Goal: Task Accomplishment & Management: Complete application form

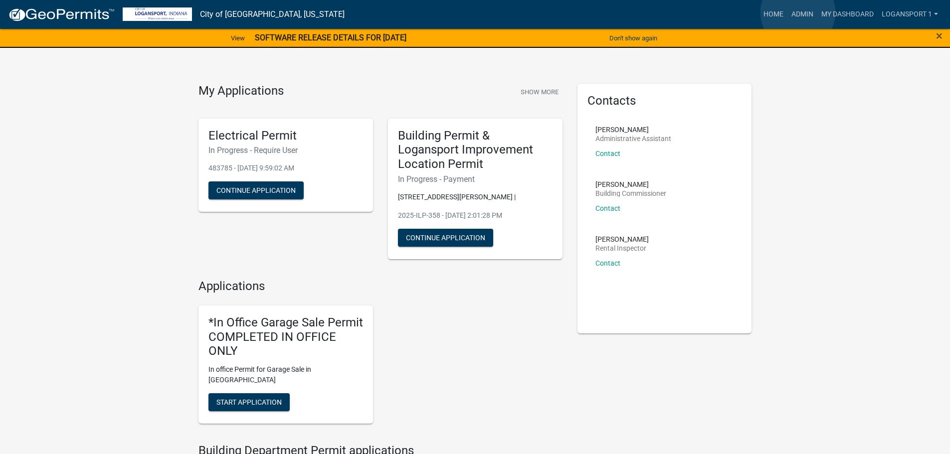
click at [798, 12] on link "Admin" at bounding box center [802, 14] width 30 height 19
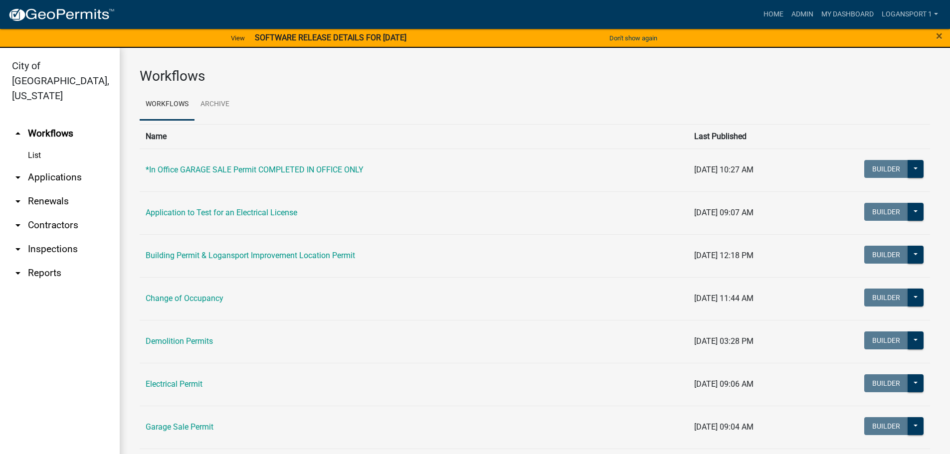
click at [61, 166] on link "arrow_drop_down Applications" at bounding box center [60, 178] width 120 height 24
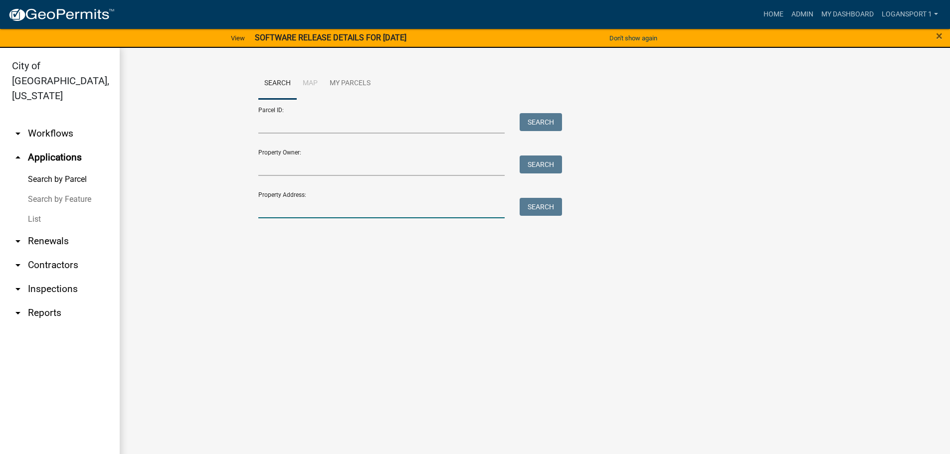
click at [294, 202] on input "Property Address:" at bounding box center [381, 208] width 247 height 20
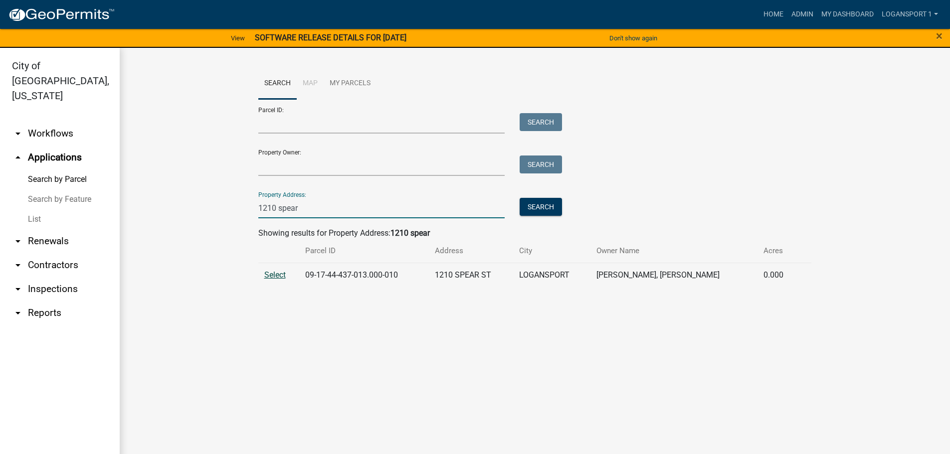
type input "1210 spear"
click at [278, 272] on span "Select" at bounding box center [274, 274] width 21 height 9
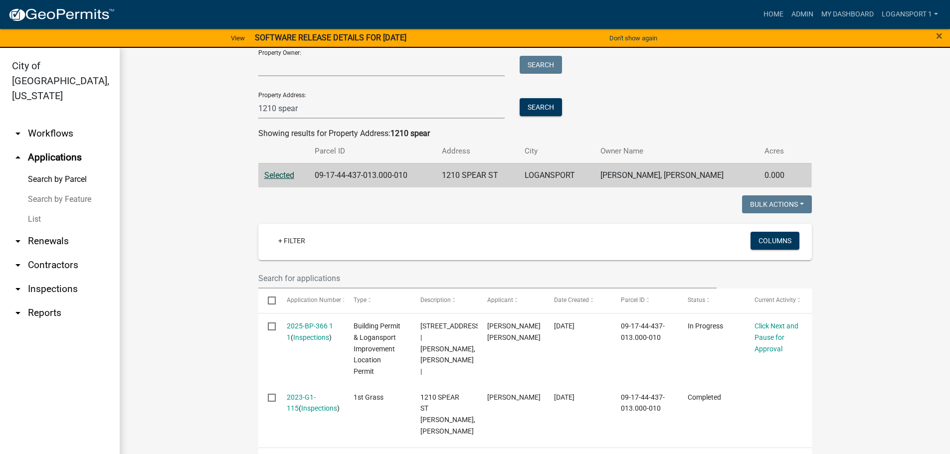
scroll to position [127, 0]
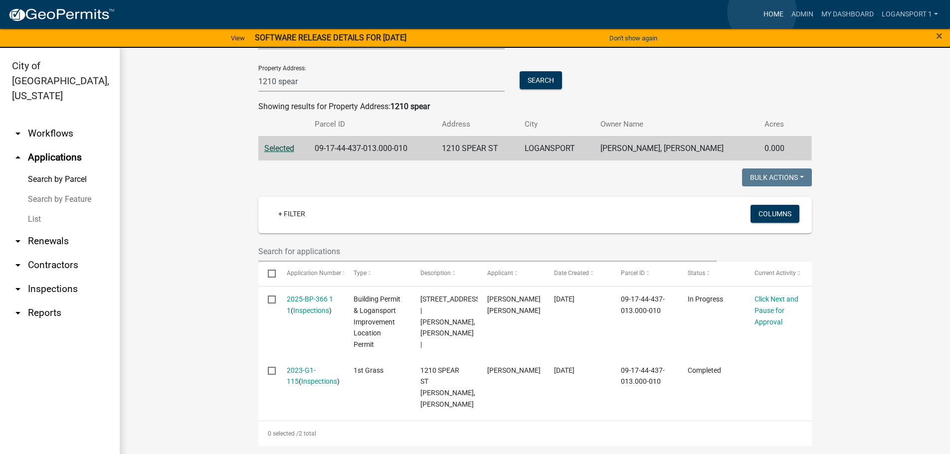
click at [762, 12] on link "Home" at bounding box center [773, 14] width 28 height 19
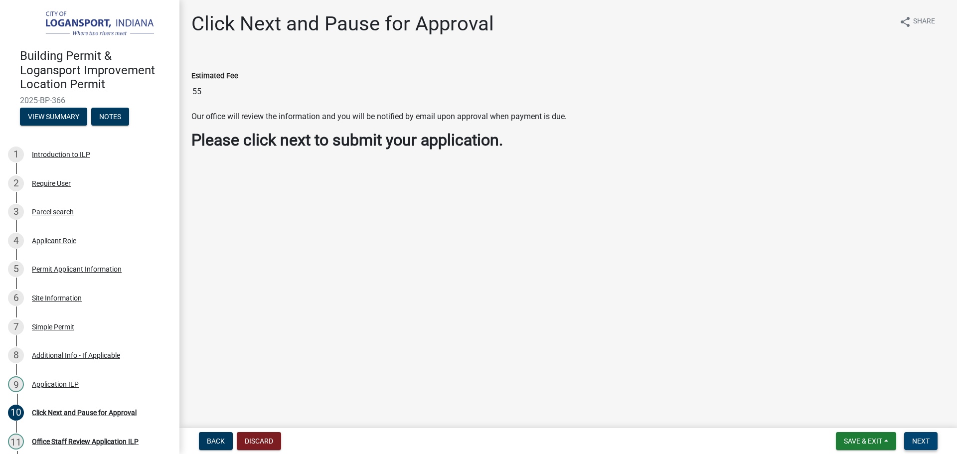
click at [928, 436] on button "Next" at bounding box center [920, 441] width 33 height 18
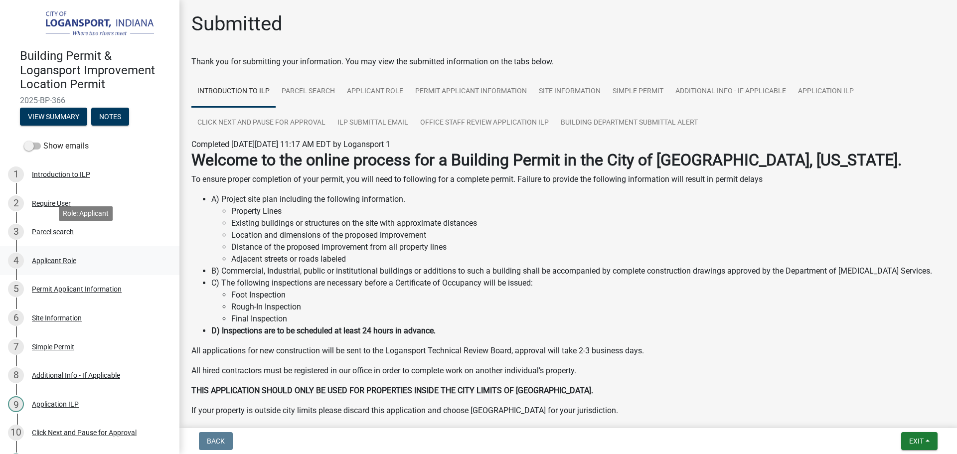
scroll to position [50, 0]
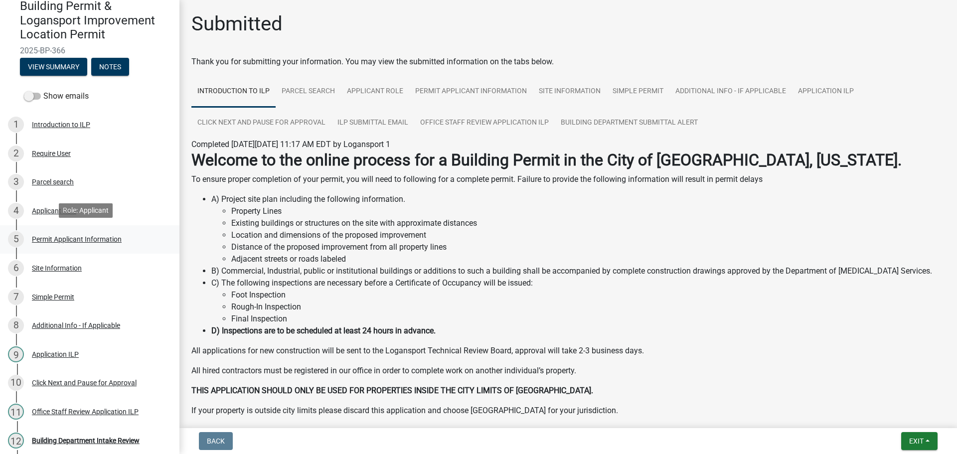
click at [82, 240] on div "Permit Applicant Information" at bounding box center [77, 239] width 90 height 7
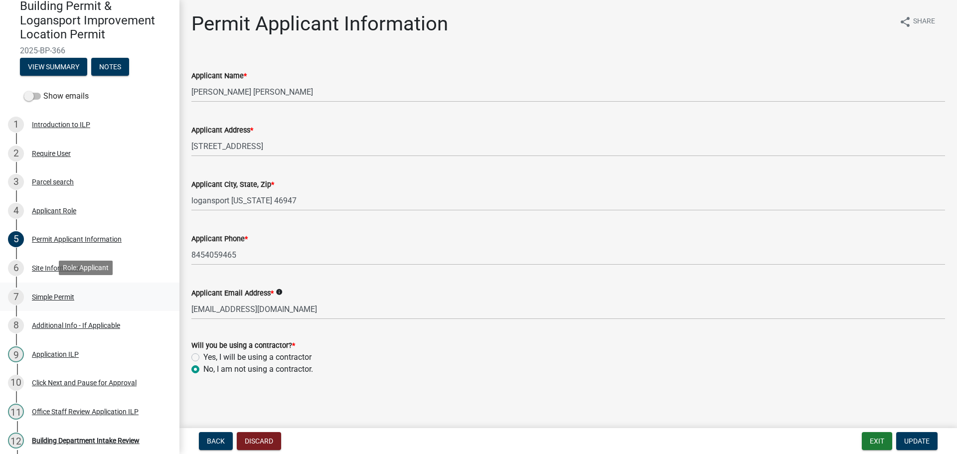
click at [67, 289] on div "7 Simple Permit" at bounding box center [86, 297] width 156 height 16
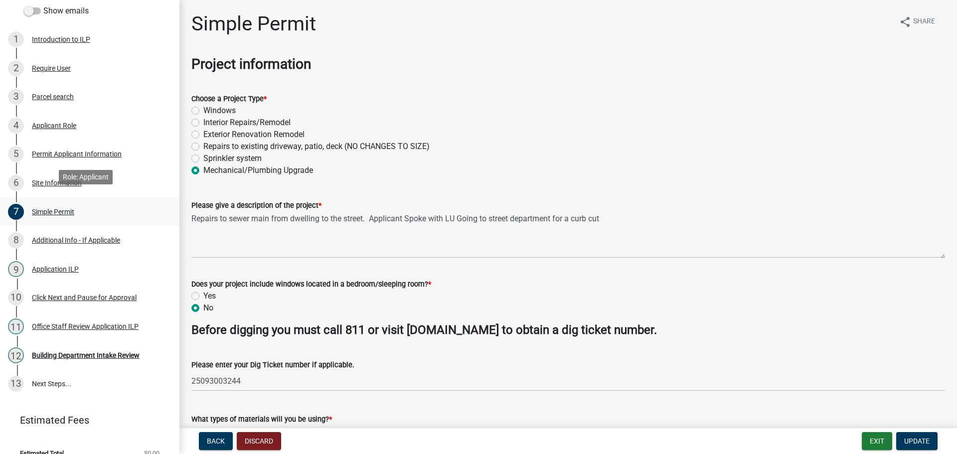
scroll to position [148, 0]
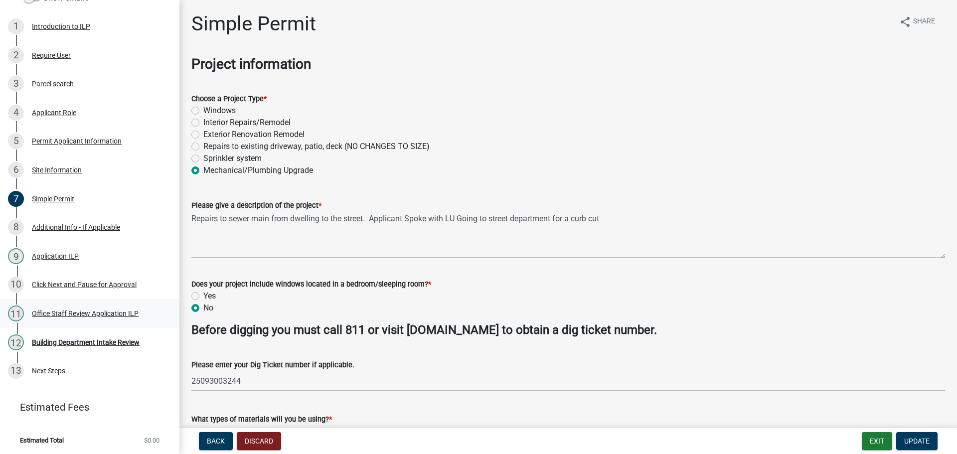
click at [114, 312] on div "Office Staff Review Application ILP" at bounding box center [85, 313] width 107 height 7
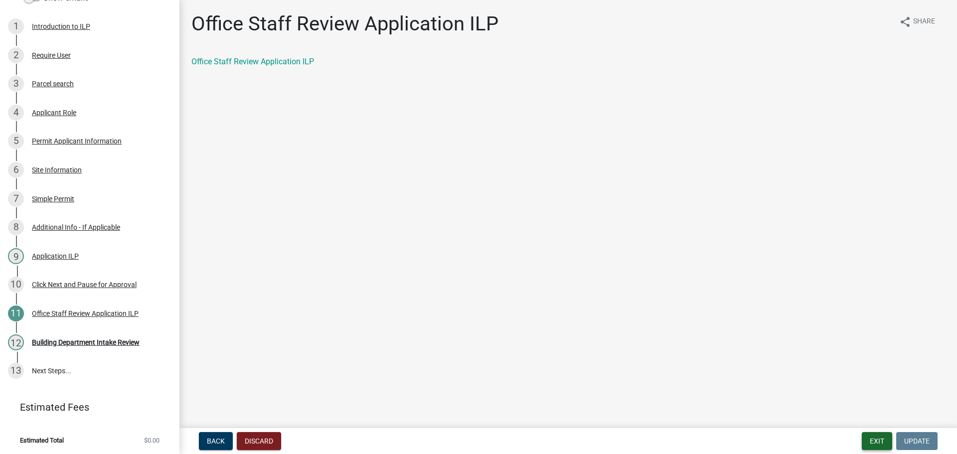
click at [878, 440] on button "Exit" at bounding box center [877, 441] width 30 height 18
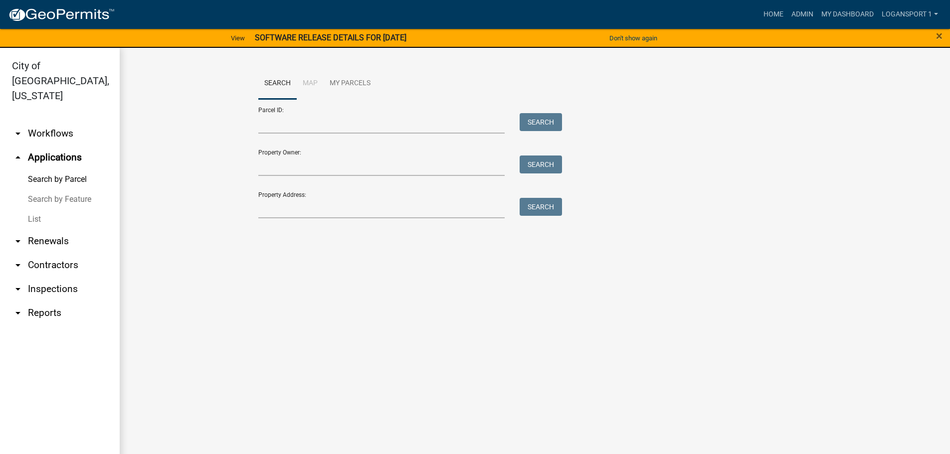
click at [743, 253] on main "Search Map My Parcels Parcel ID: Search Property Owner: Search Property Address…" at bounding box center [535, 257] width 830 height 418
